Goal: Task Accomplishment & Management: Complete application form

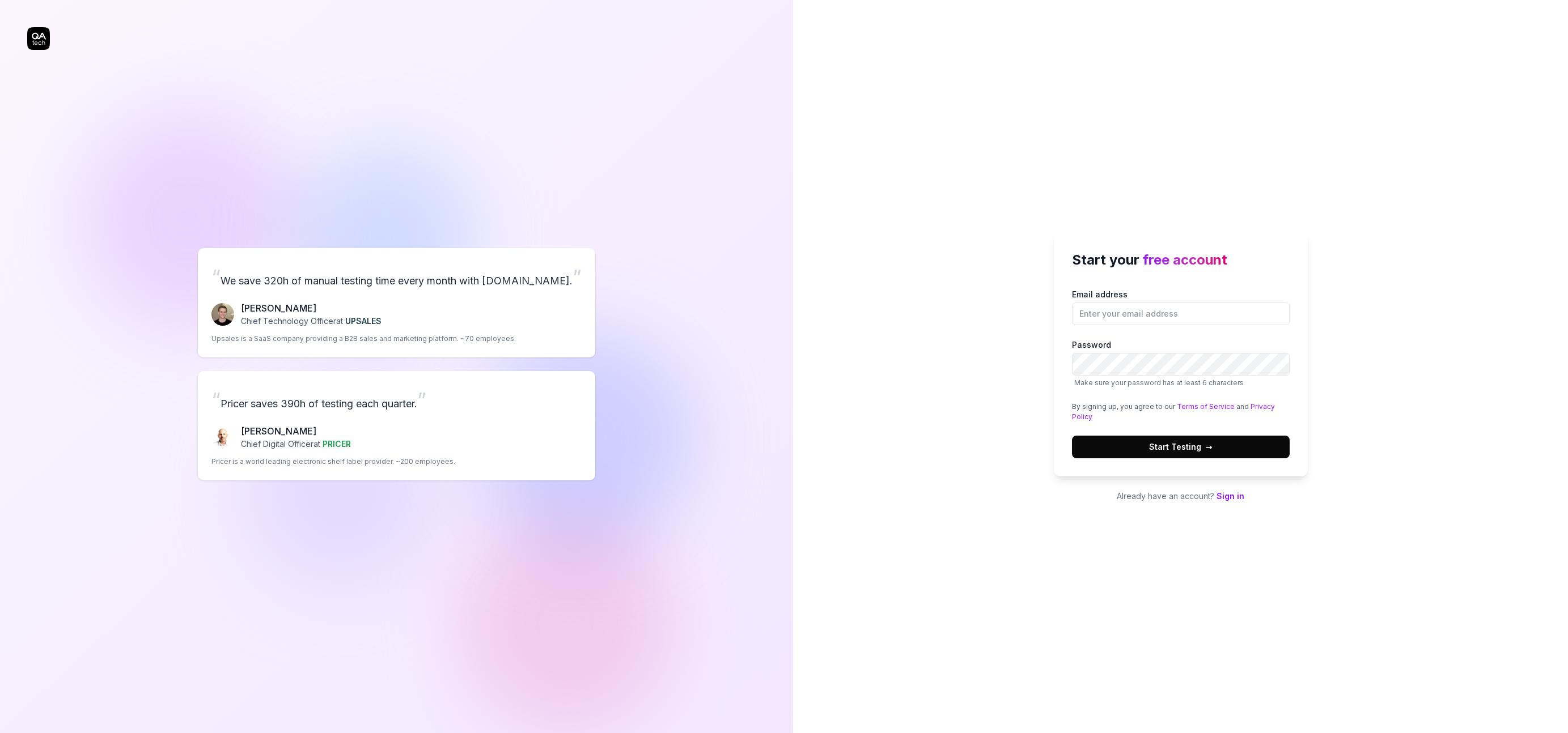
click at [376, 284] on p "“ We save 320h of manual testing time every month with [DOMAIN_NAME]. ”" at bounding box center [396, 277] width 370 height 31
click at [841, 84] on div "Start your free account Email address Password Make sure your password has at l…" at bounding box center [1180, 366] width 775 height 733
